Goal: Check status: Check status

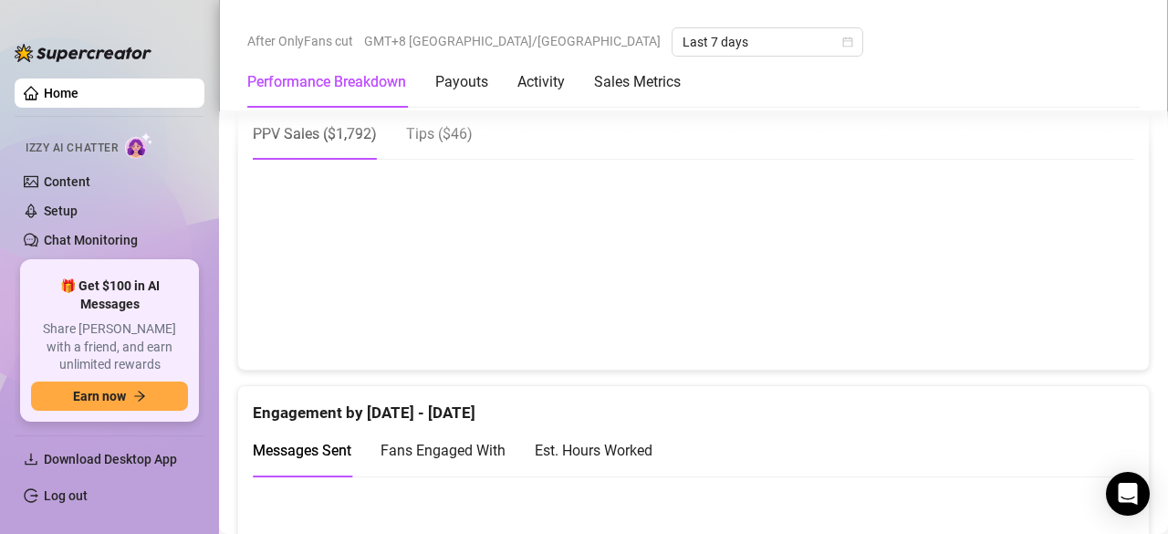
scroll to position [1228, 0]
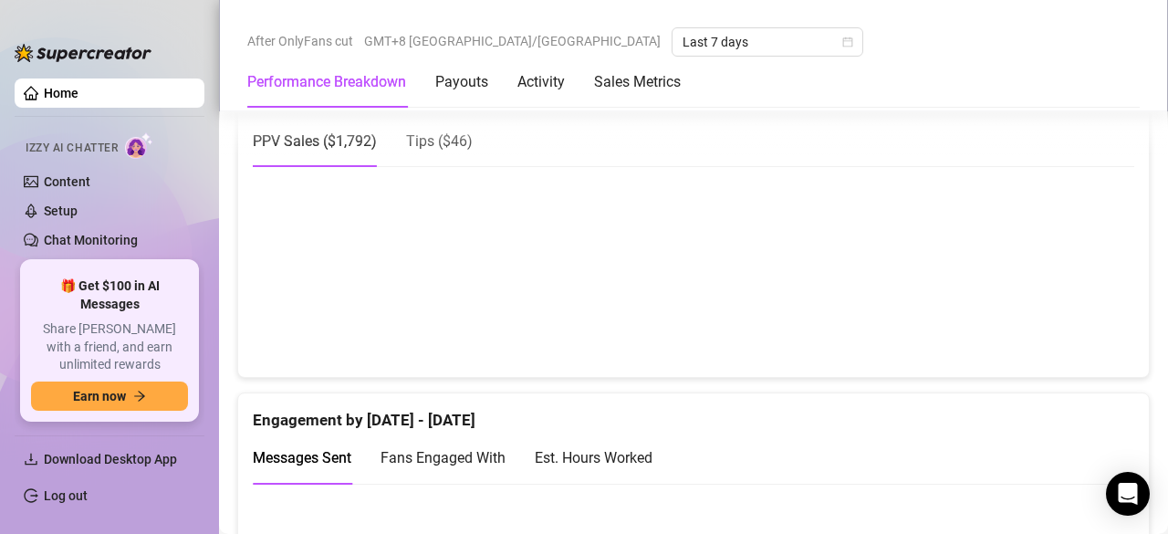
click at [1057, 317] on canvas at bounding box center [687, 271] width 868 height 182
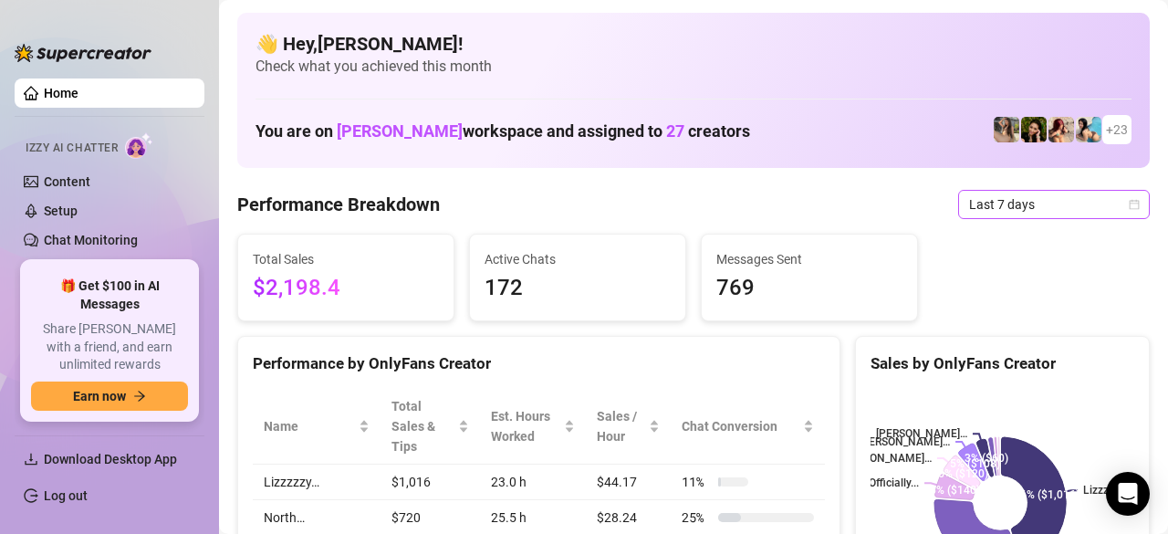
click at [1129, 209] on icon "calendar" at bounding box center [1134, 204] width 11 height 11
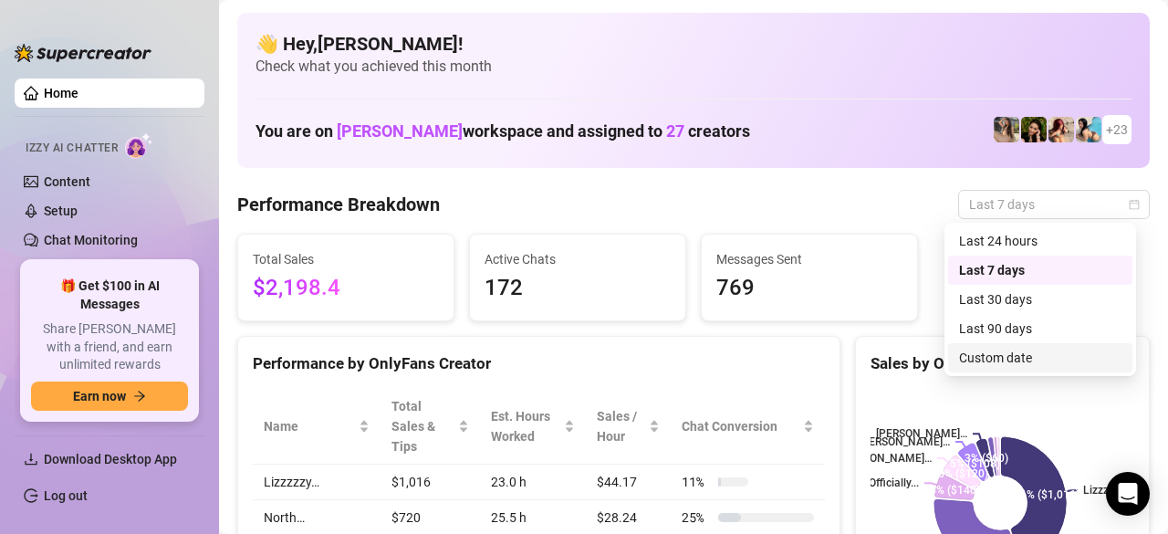
click at [991, 352] on div "Custom date" at bounding box center [1040, 358] width 162 height 20
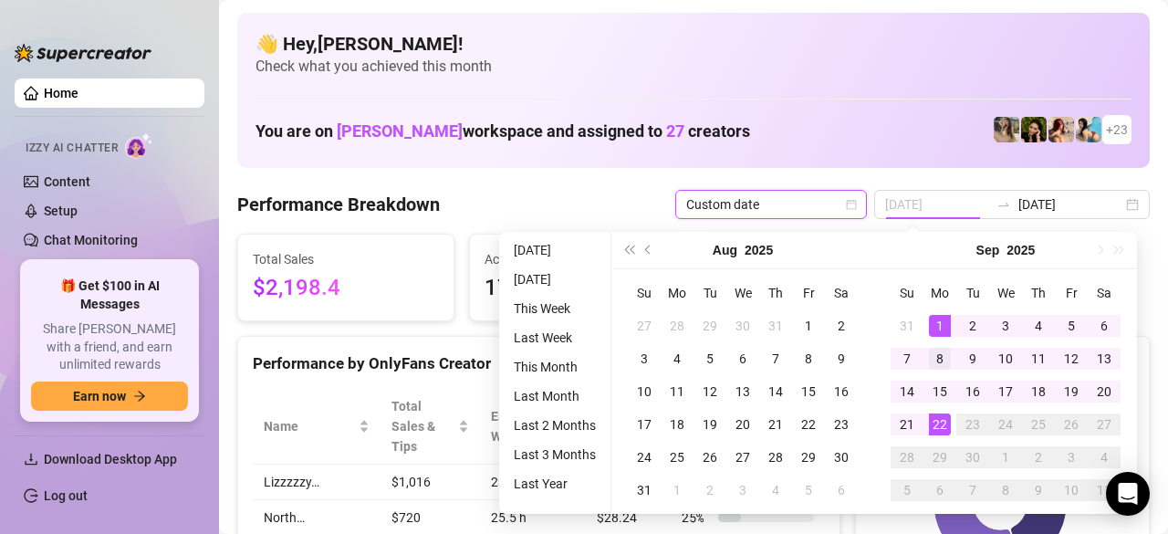
click at [942, 326] on div "1" at bounding box center [940, 326] width 22 height 22
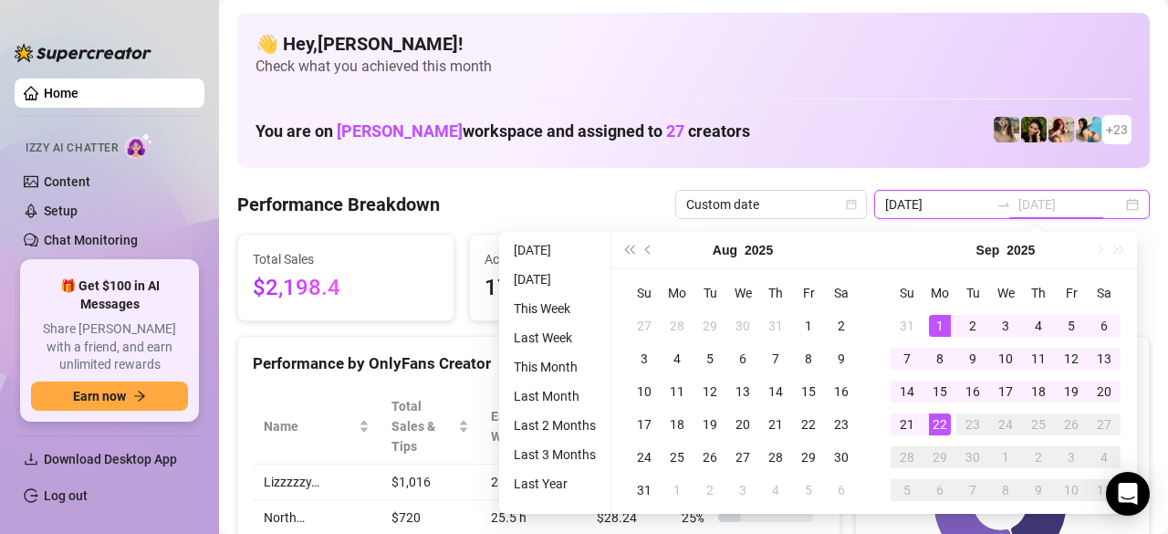
type input "2025-09-15"
type input "2025-09-01"
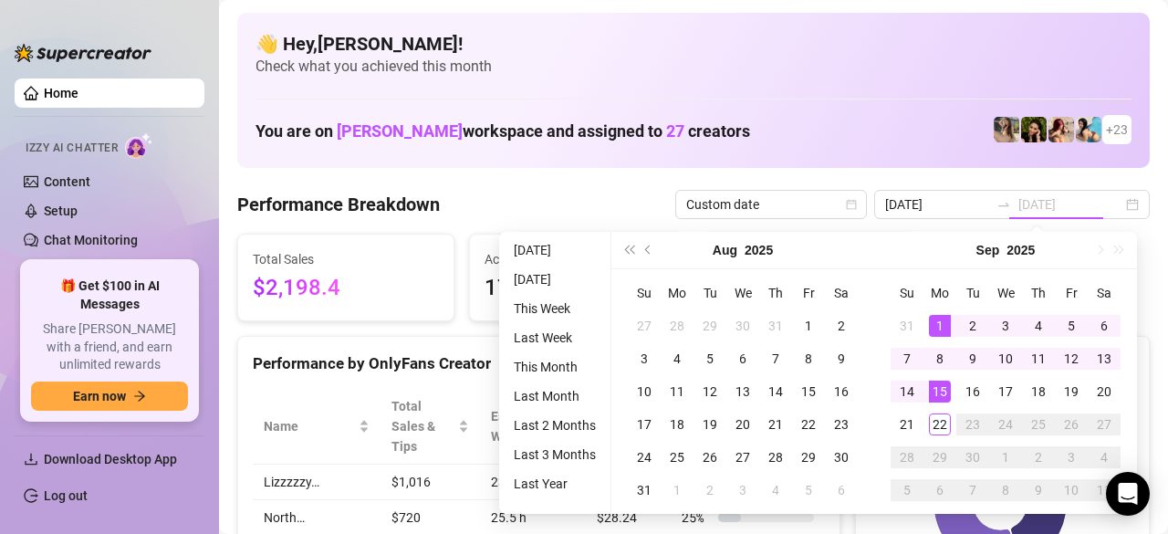
click at [940, 324] on div "1" at bounding box center [940, 326] width 22 height 22
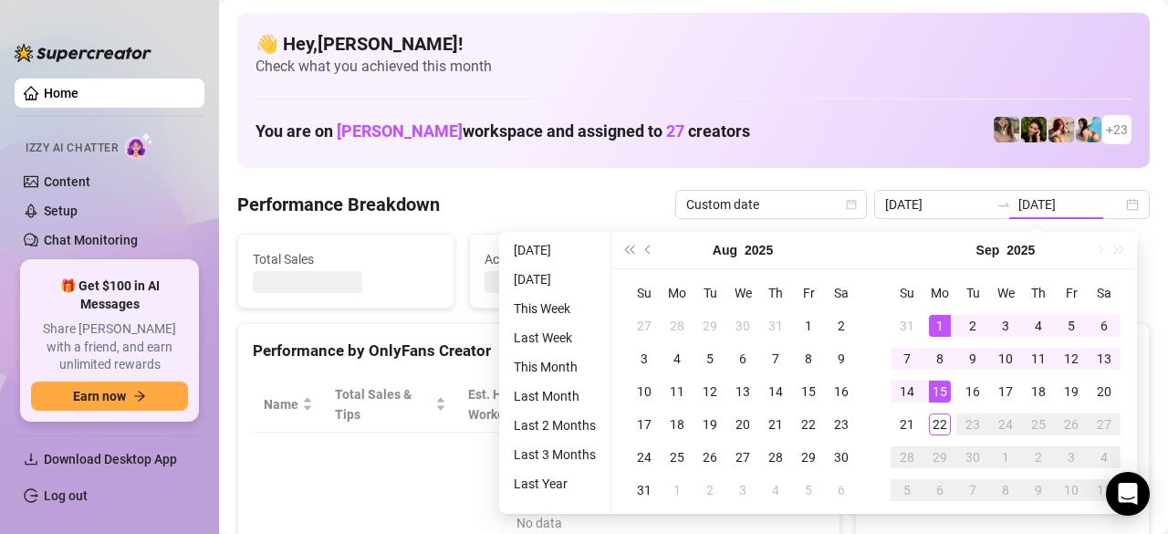
type input "2025-09-01"
type input "2025-09-15"
type input "2025-09-01"
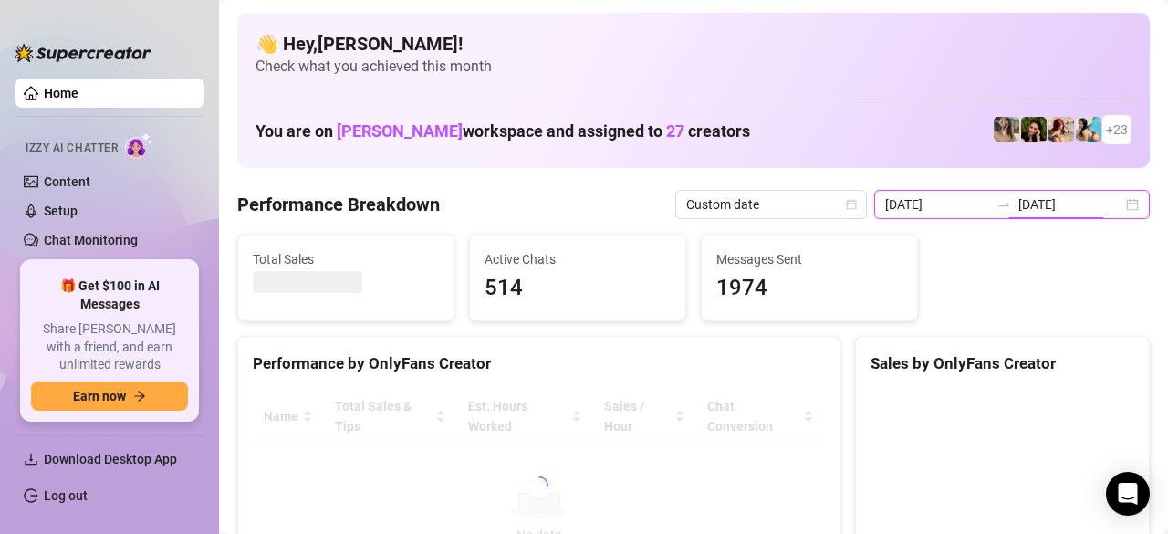
click at [1072, 211] on input "2025-09-15" at bounding box center [1070, 204] width 104 height 20
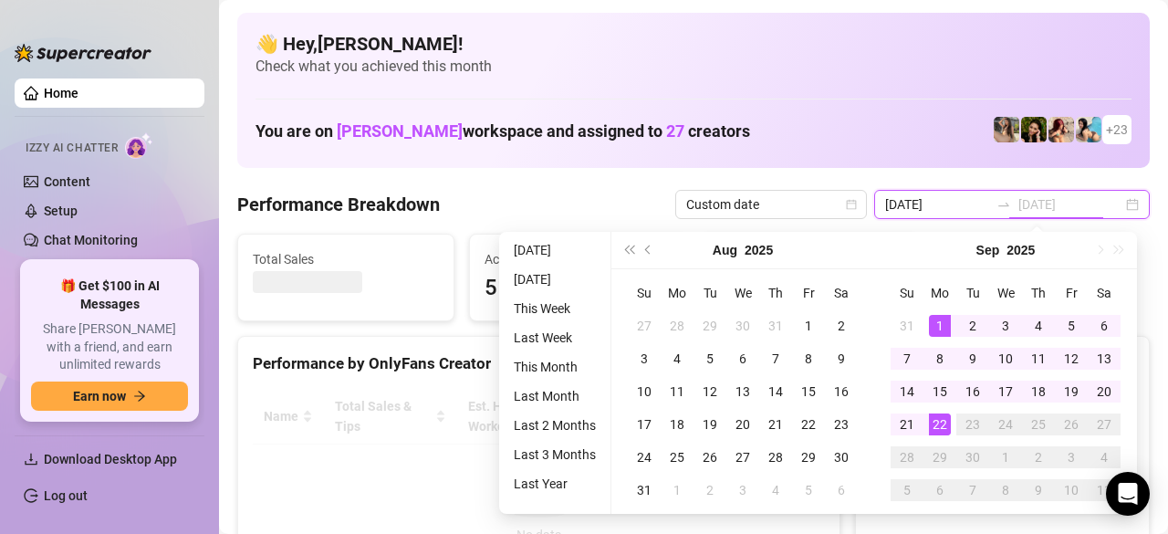
type input "2025-09-22"
click at [931, 422] on div "22" at bounding box center [940, 424] width 22 height 22
type input "2025-09-01"
click at [1082, 206] on input "2025-09-22" at bounding box center [1070, 204] width 104 height 20
type input "2025-09-22"
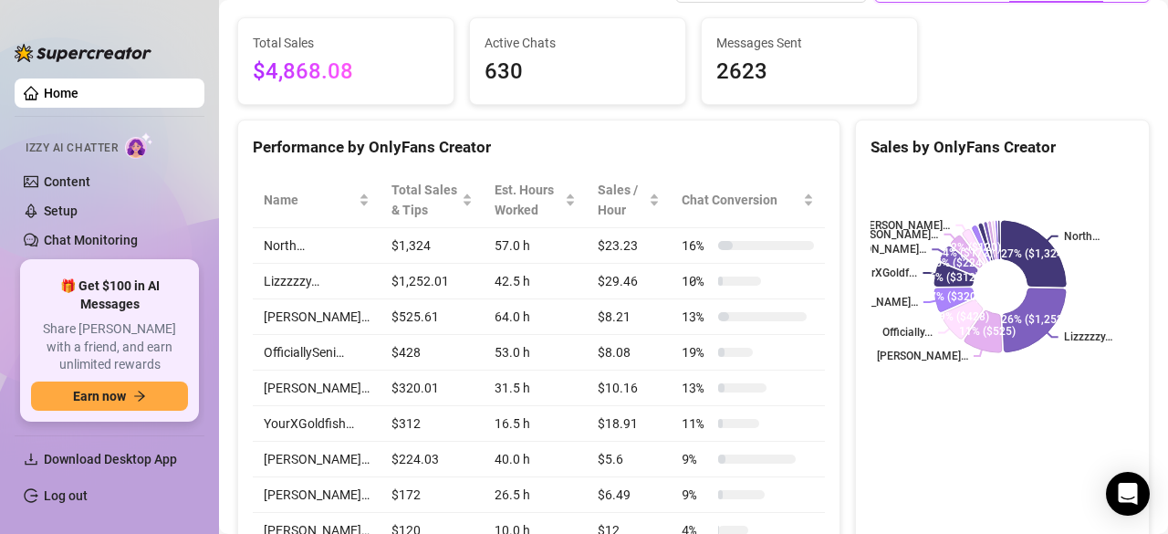
scroll to position [217, 0]
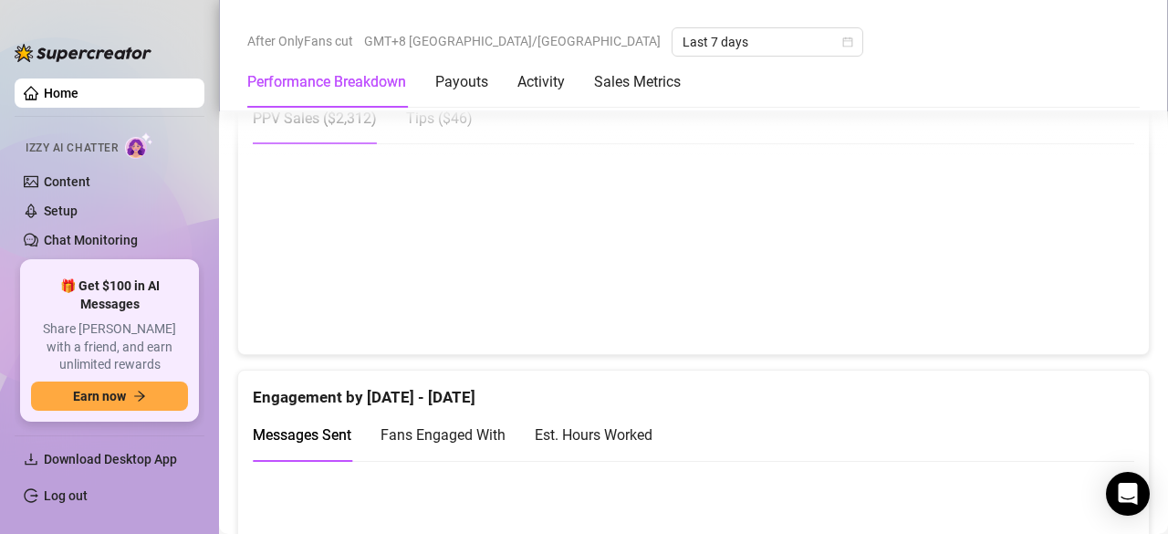
scroll to position [1250, 0]
